Goal: Find specific page/section: Find specific page/section

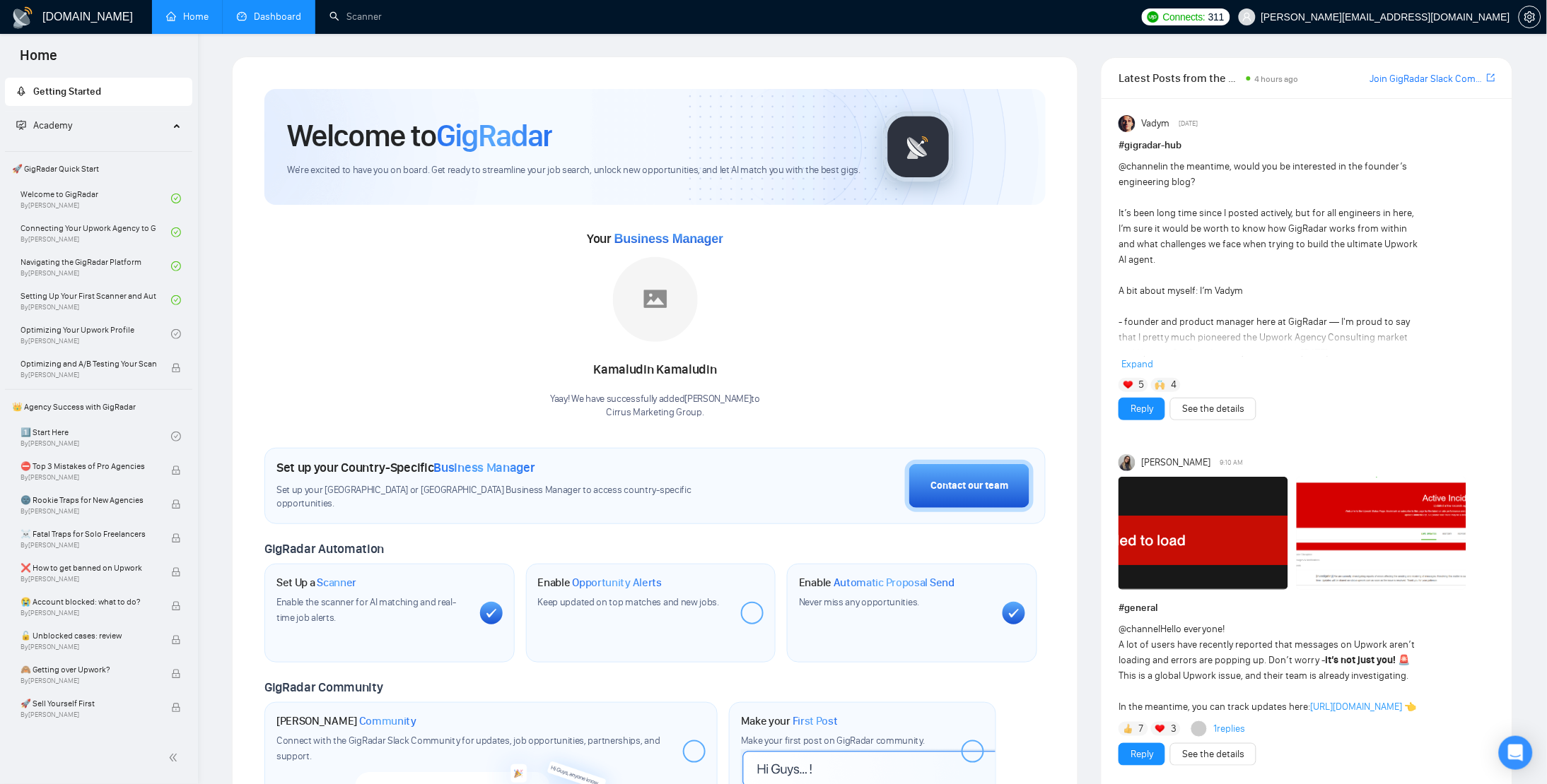
click at [260, 13] on link "Dashboard" at bounding box center [268, 17] width 64 height 12
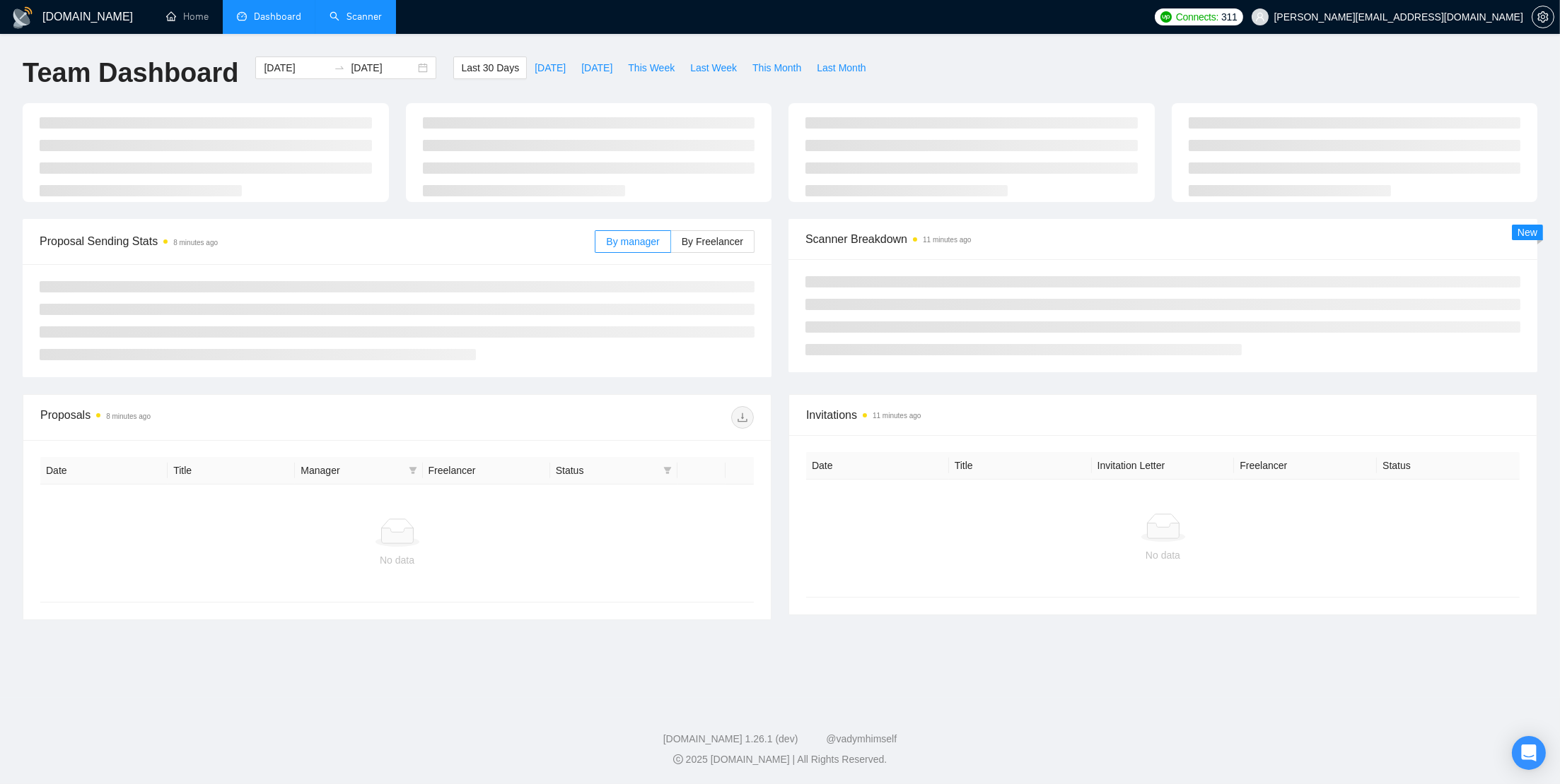
type input "[DATE]"
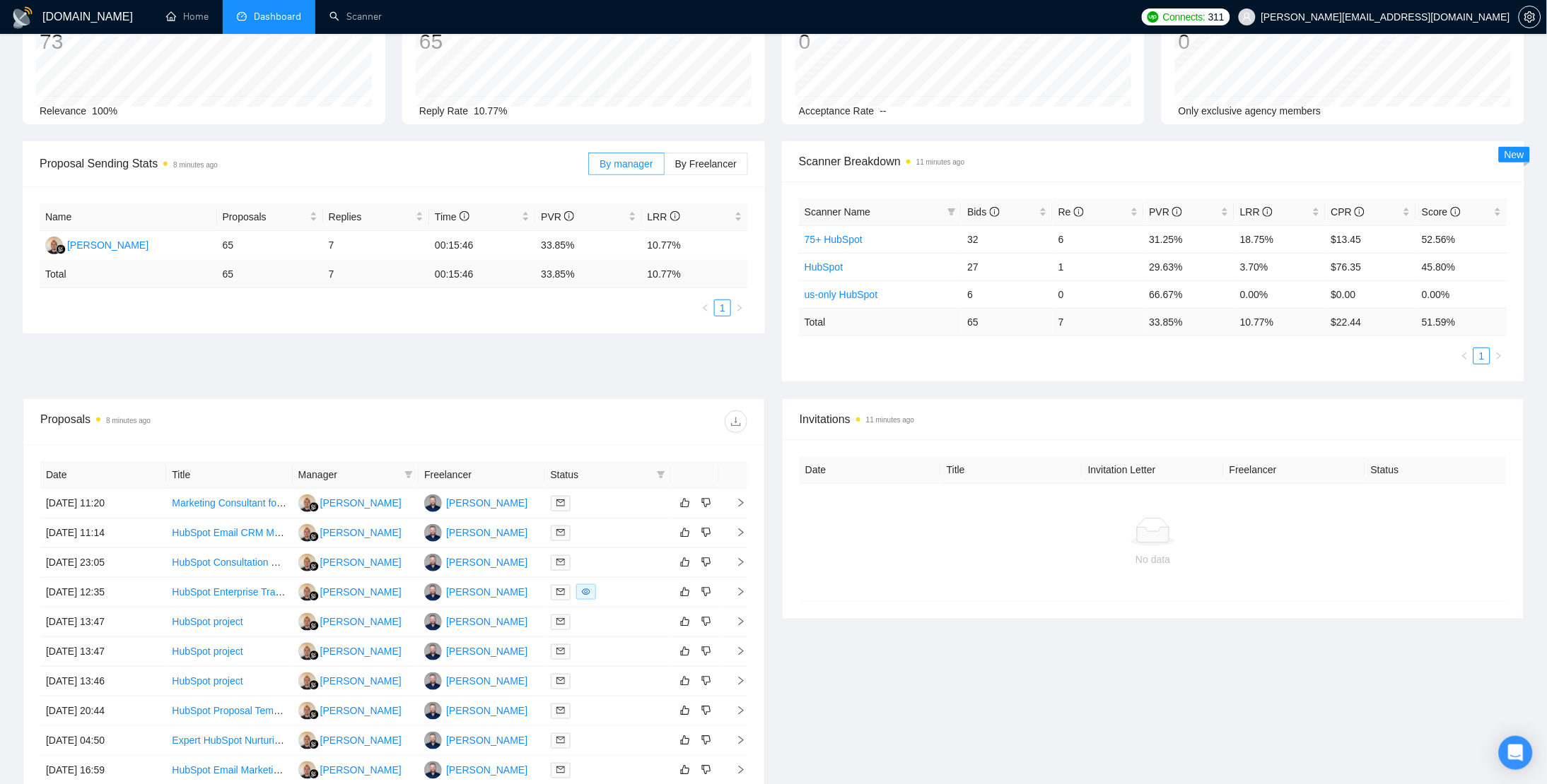
scroll to position [271, 0]
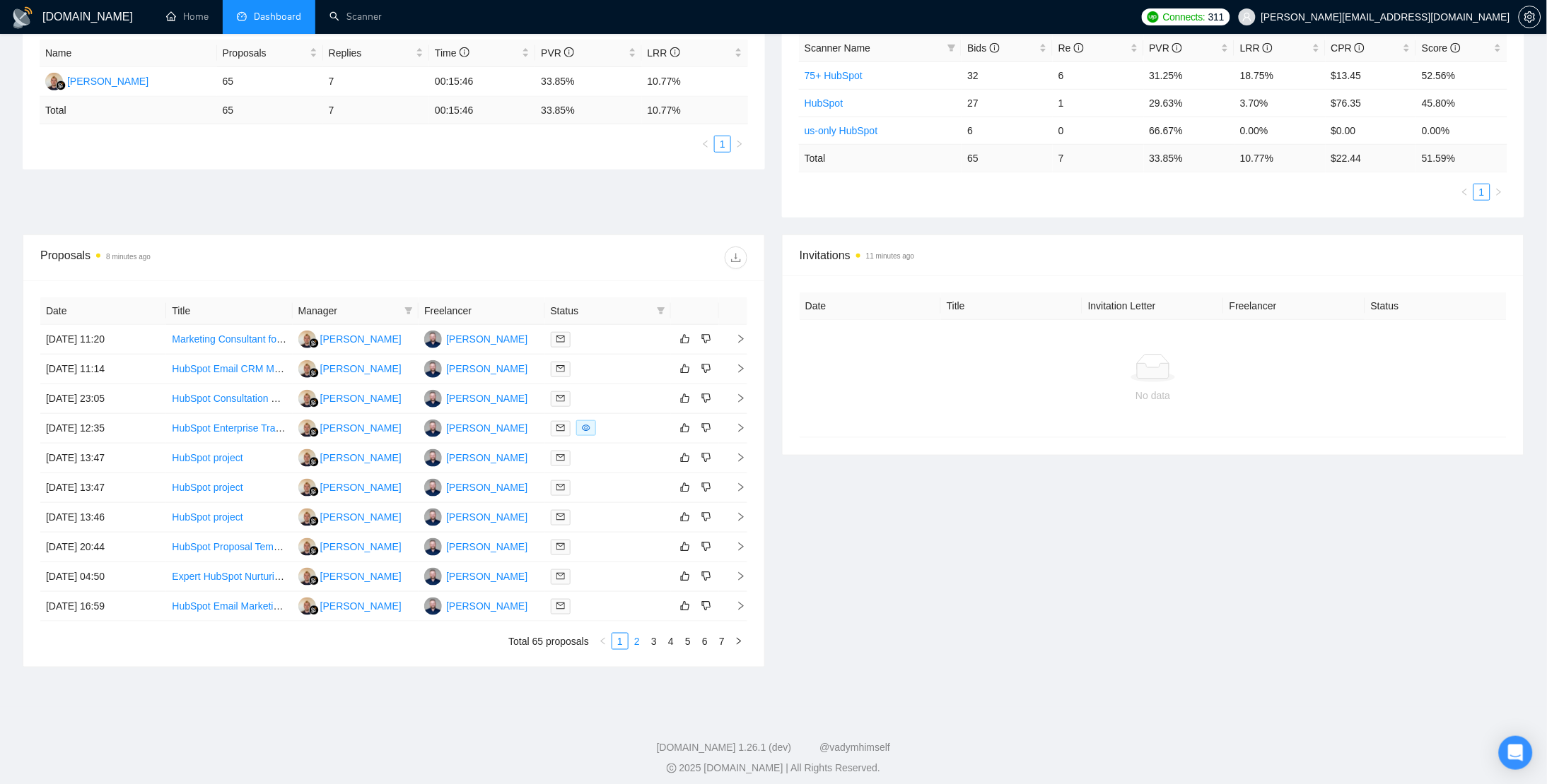
click at [636, 638] on link "2" at bounding box center [637, 641] width 16 height 16
click at [653, 647] on link "3" at bounding box center [654, 641] width 16 height 16
click at [633, 639] on link "2" at bounding box center [637, 641] width 16 height 16
click at [619, 643] on link "1" at bounding box center [620, 641] width 16 height 16
click at [1511, 505] on div "Invitations 11 minutes ago Date Title Invitation Letter Freelancer Status No da…" at bounding box center [1153, 451] width 760 height 434
